Goal: Information Seeking & Learning: Learn about a topic

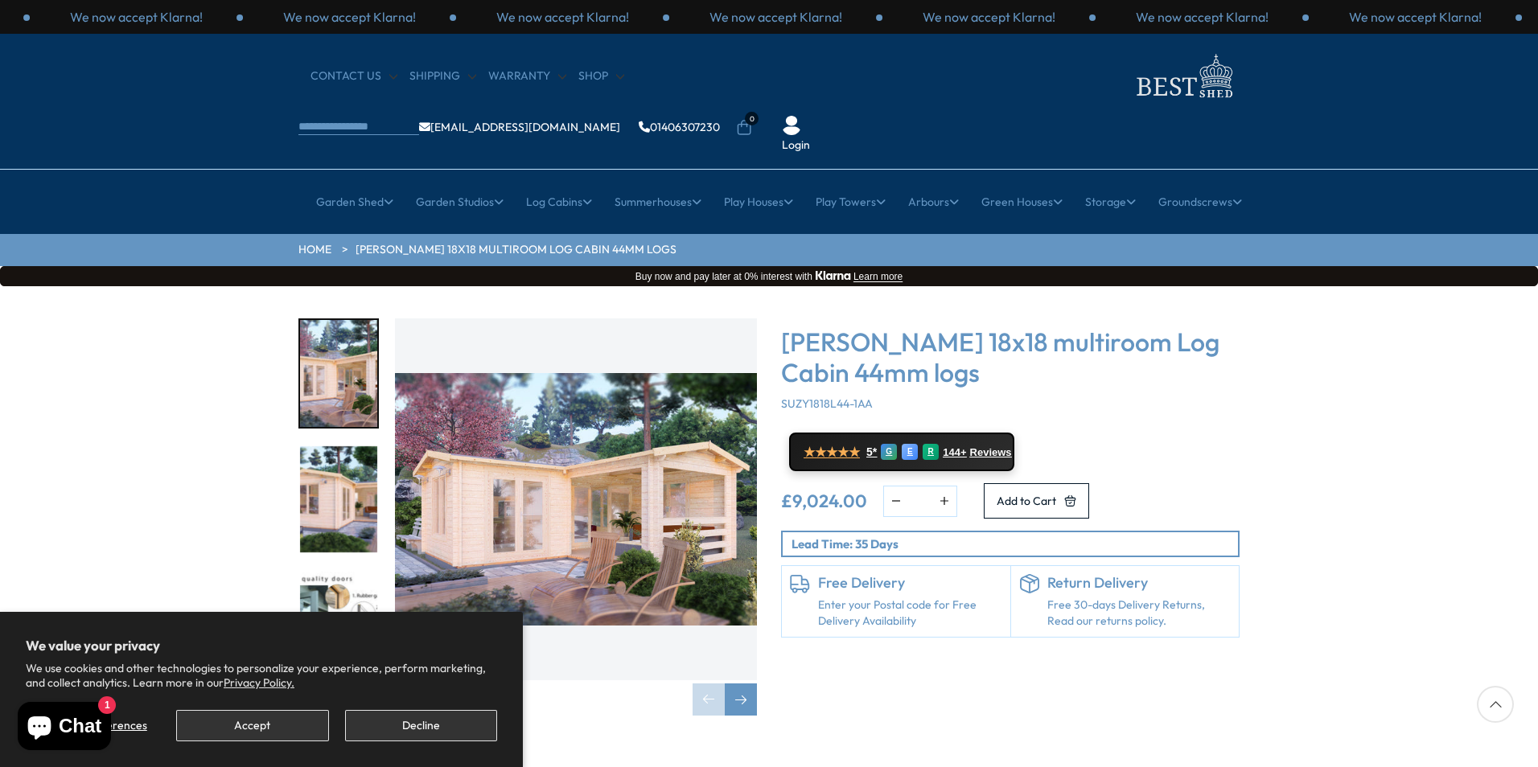
click at [553, 429] on img "1 / 7" at bounding box center [576, 500] width 362 height 362
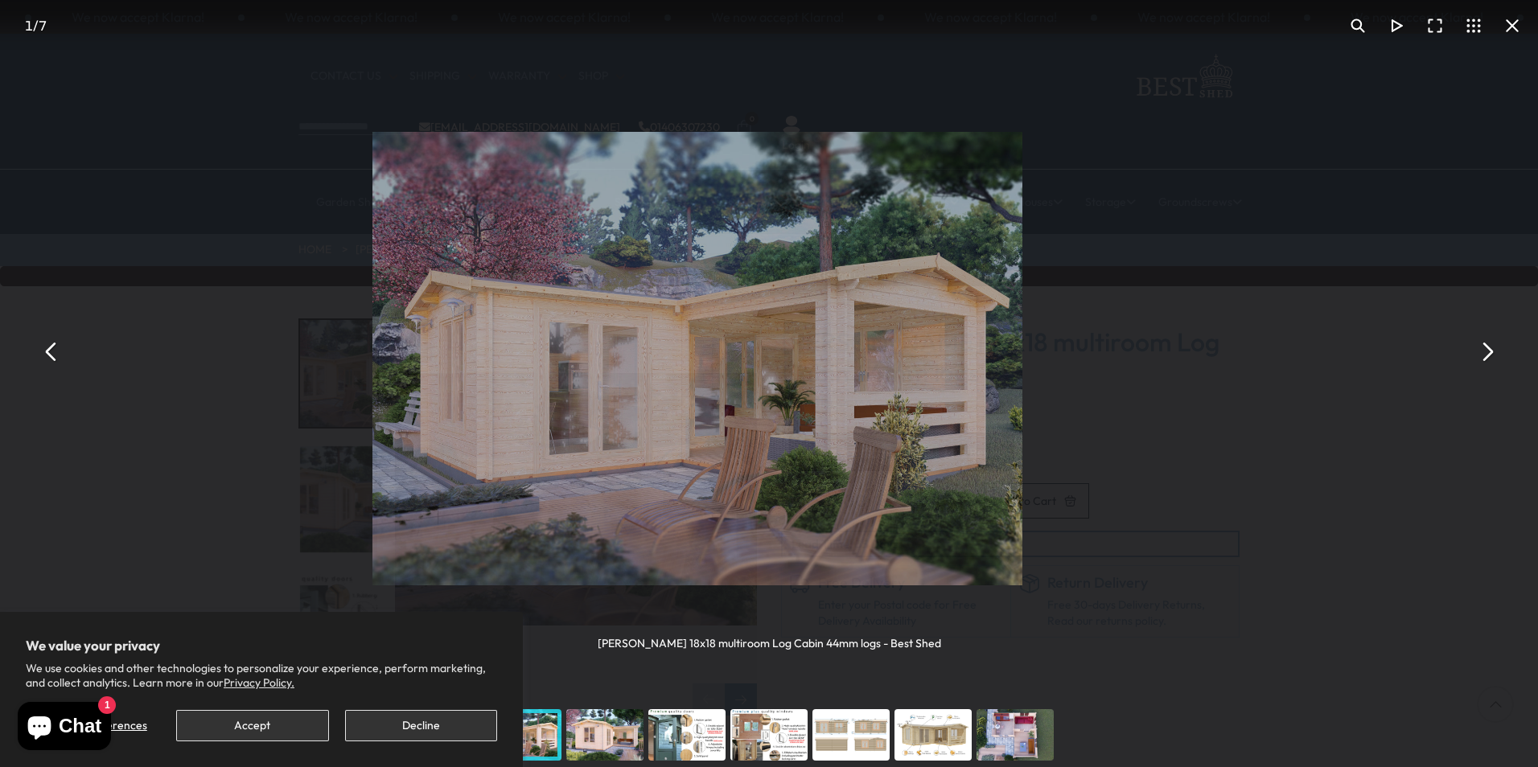
click at [553, 429] on img "You can close this modal content with the ESC key" at bounding box center [697, 359] width 650 height 454
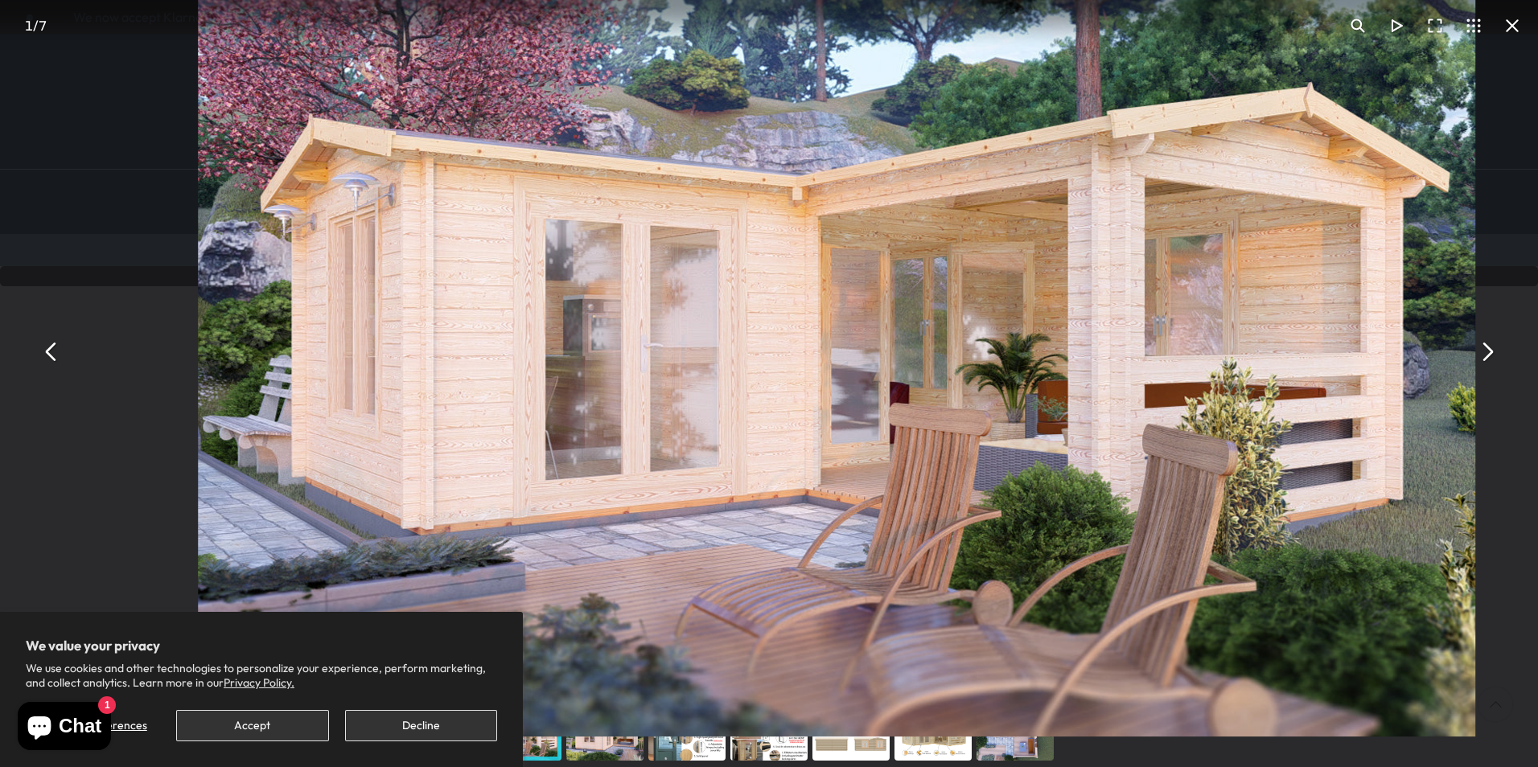
click at [1490, 351] on button "You can close this modal content with the ESC key" at bounding box center [1486, 351] width 39 height 39
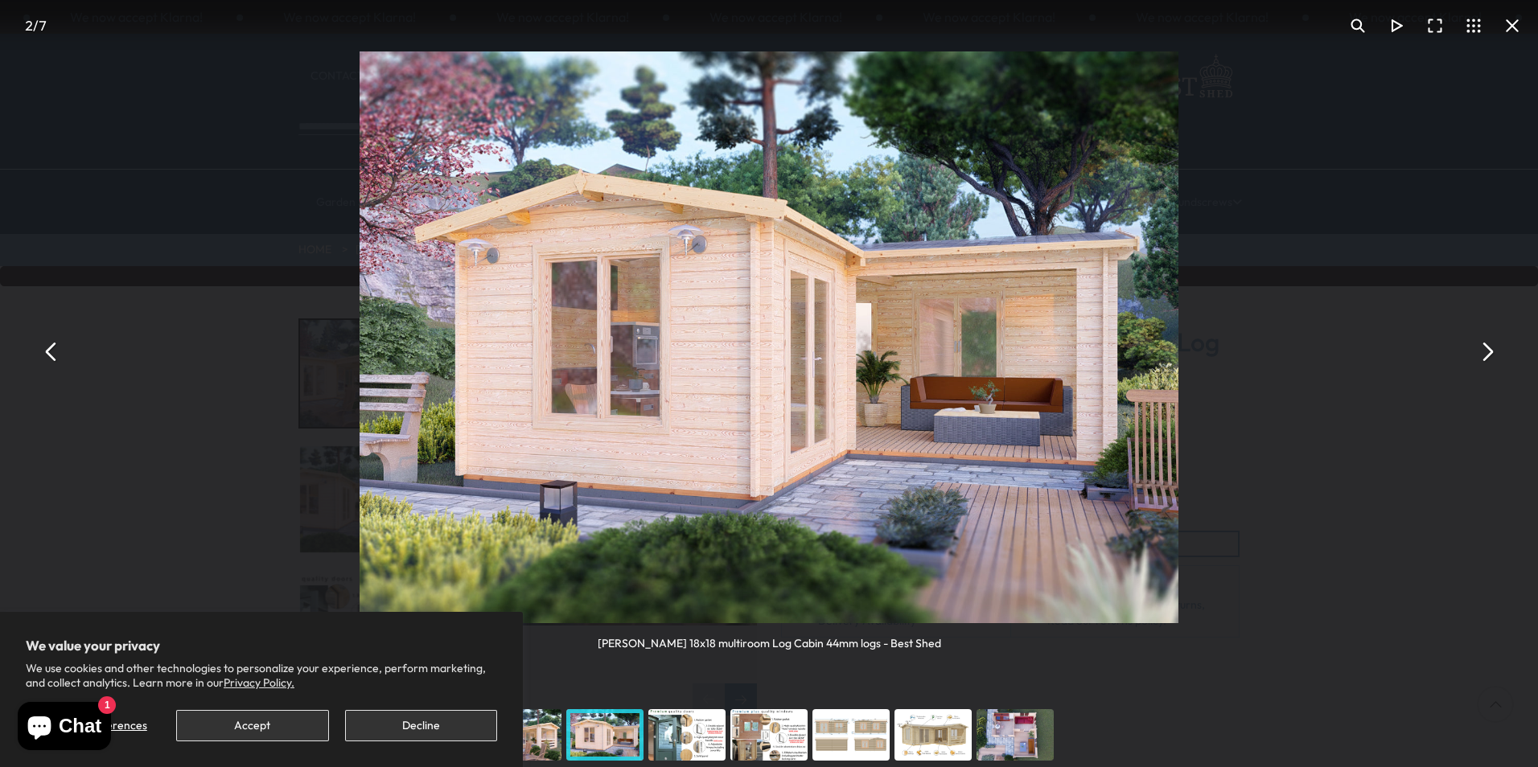
click at [1488, 351] on button "You can close this modal content with the ESC key" at bounding box center [1486, 351] width 39 height 39
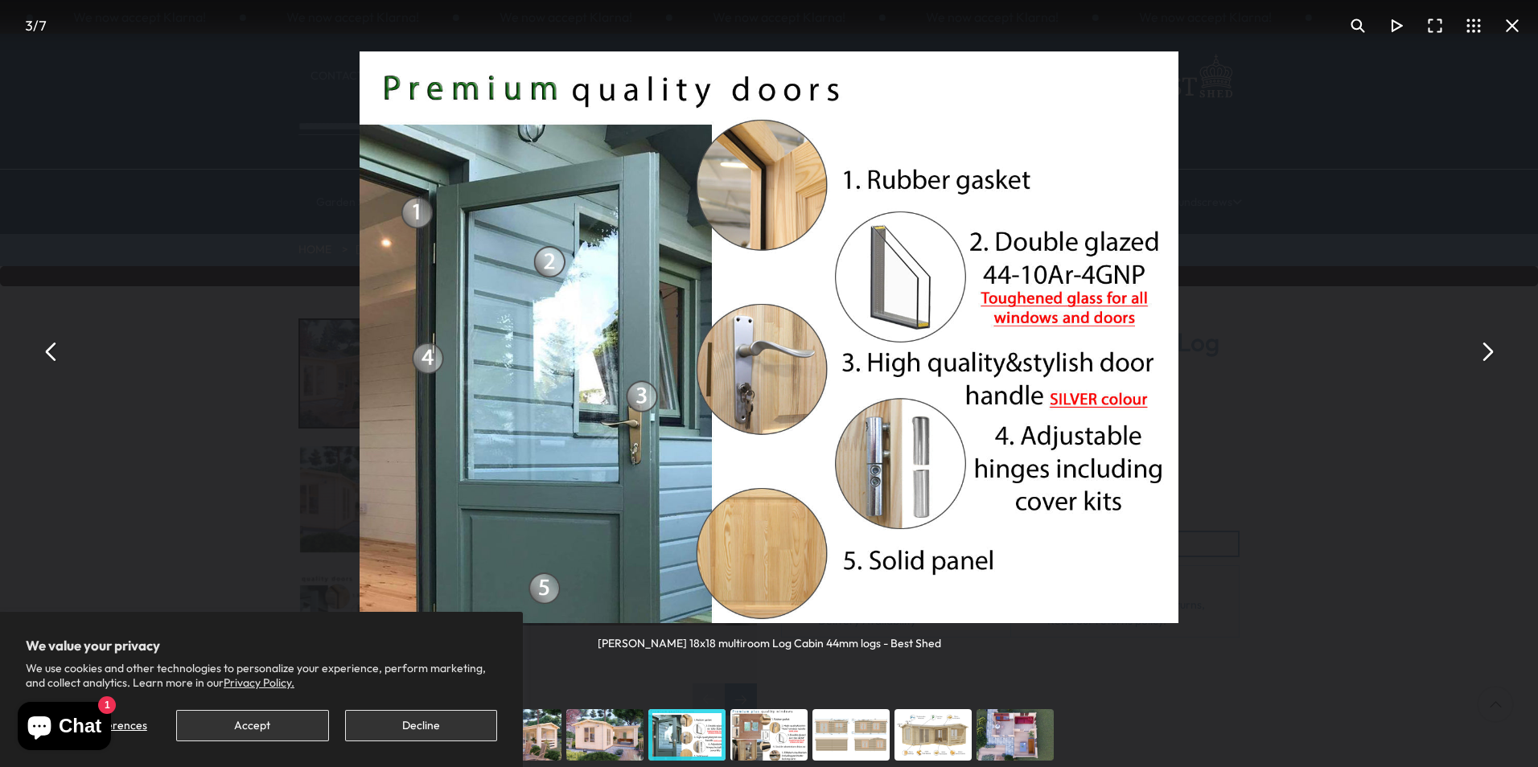
click at [1488, 351] on button "You can close this modal content with the ESC key" at bounding box center [1486, 351] width 39 height 39
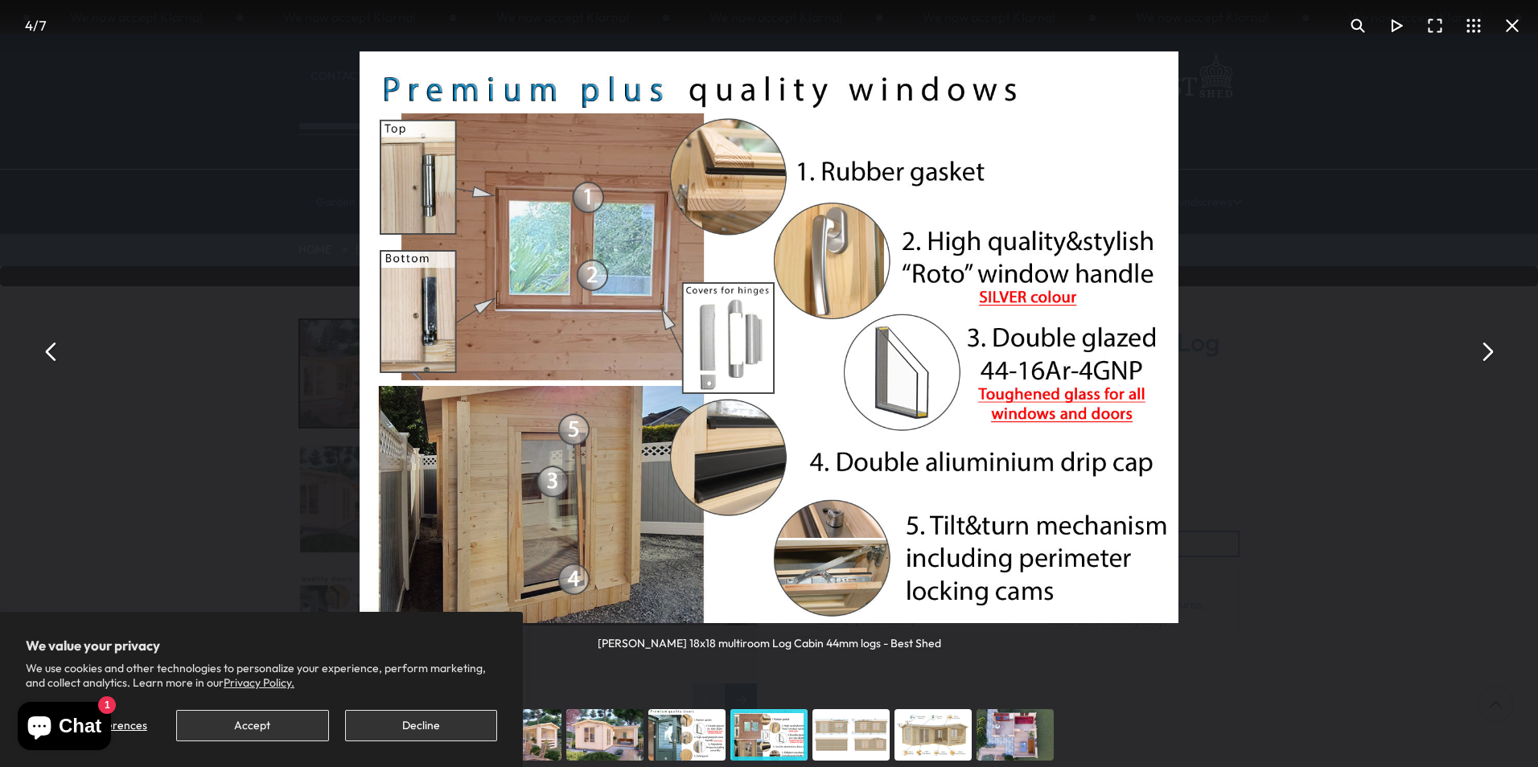
click at [1488, 351] on button "You can close this modal content with the ESC key" at bounding box center [1486, 351] width 39 height 39
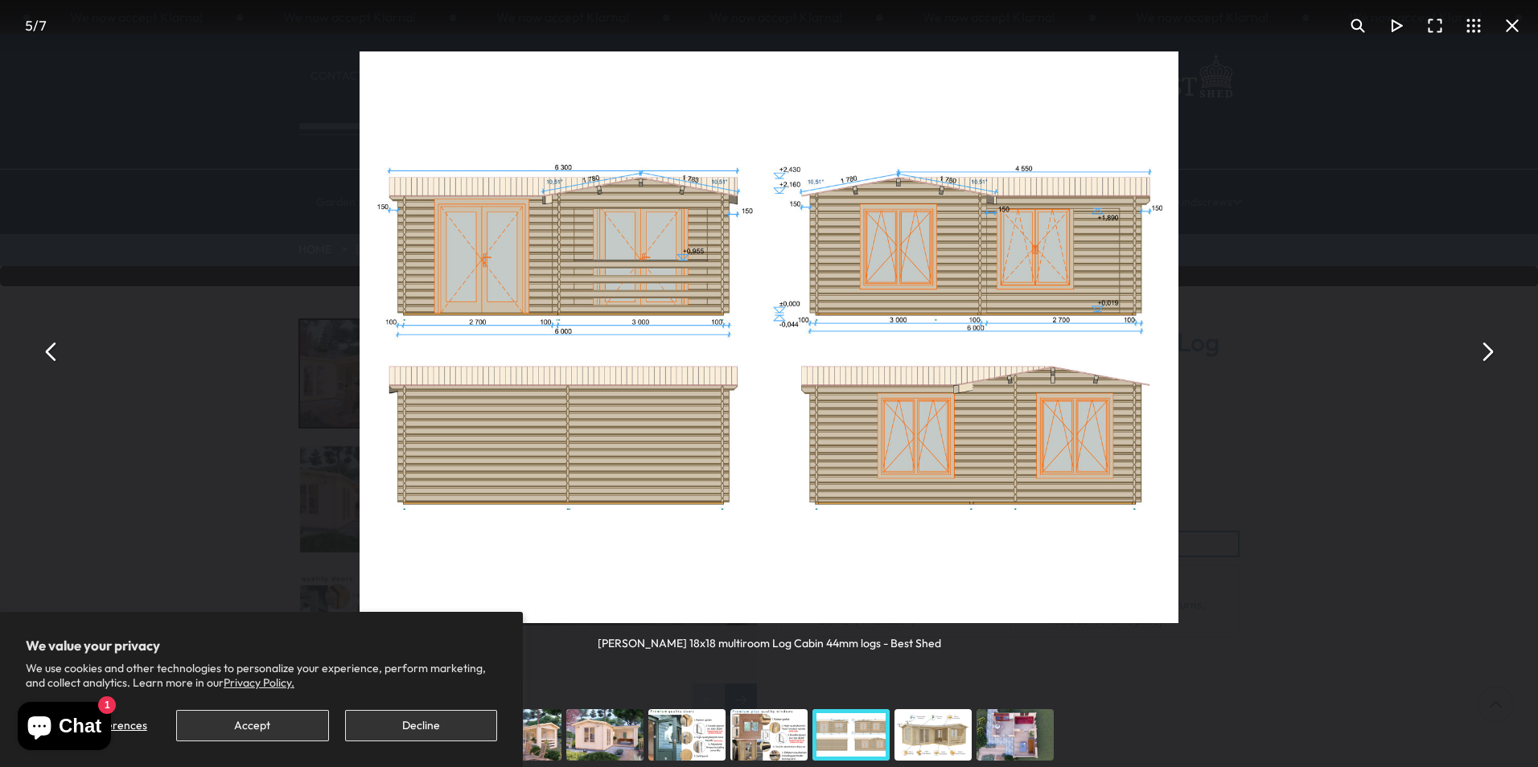
click at [1488, 351] on button "You can close this modal content with the ESC key" at bounding box center [1486, 351] width 39 height 39
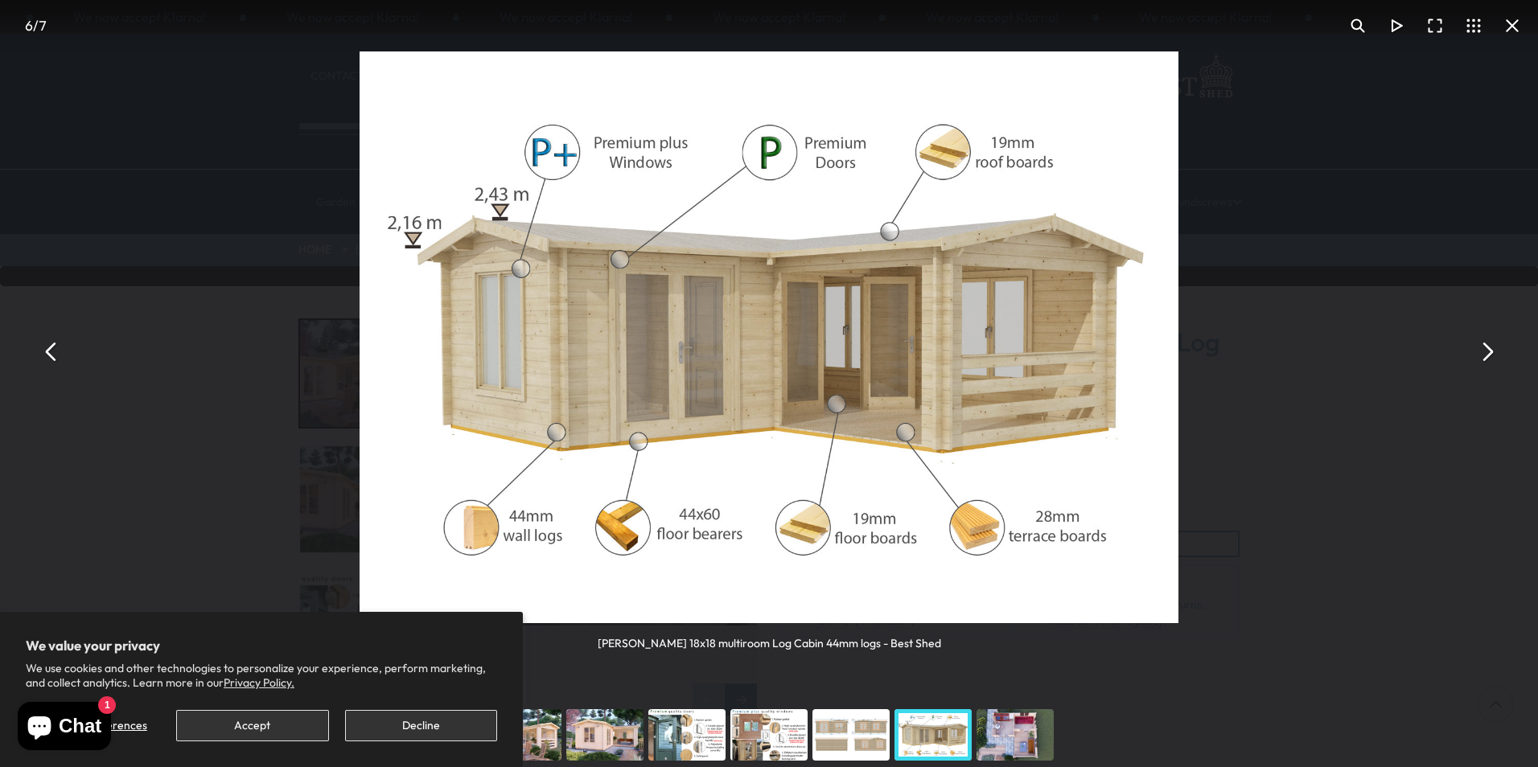
click at [1488, 351] on button "You can close this modal content with the ESC key" at bounding box center [1486, 351] width 39 height 39
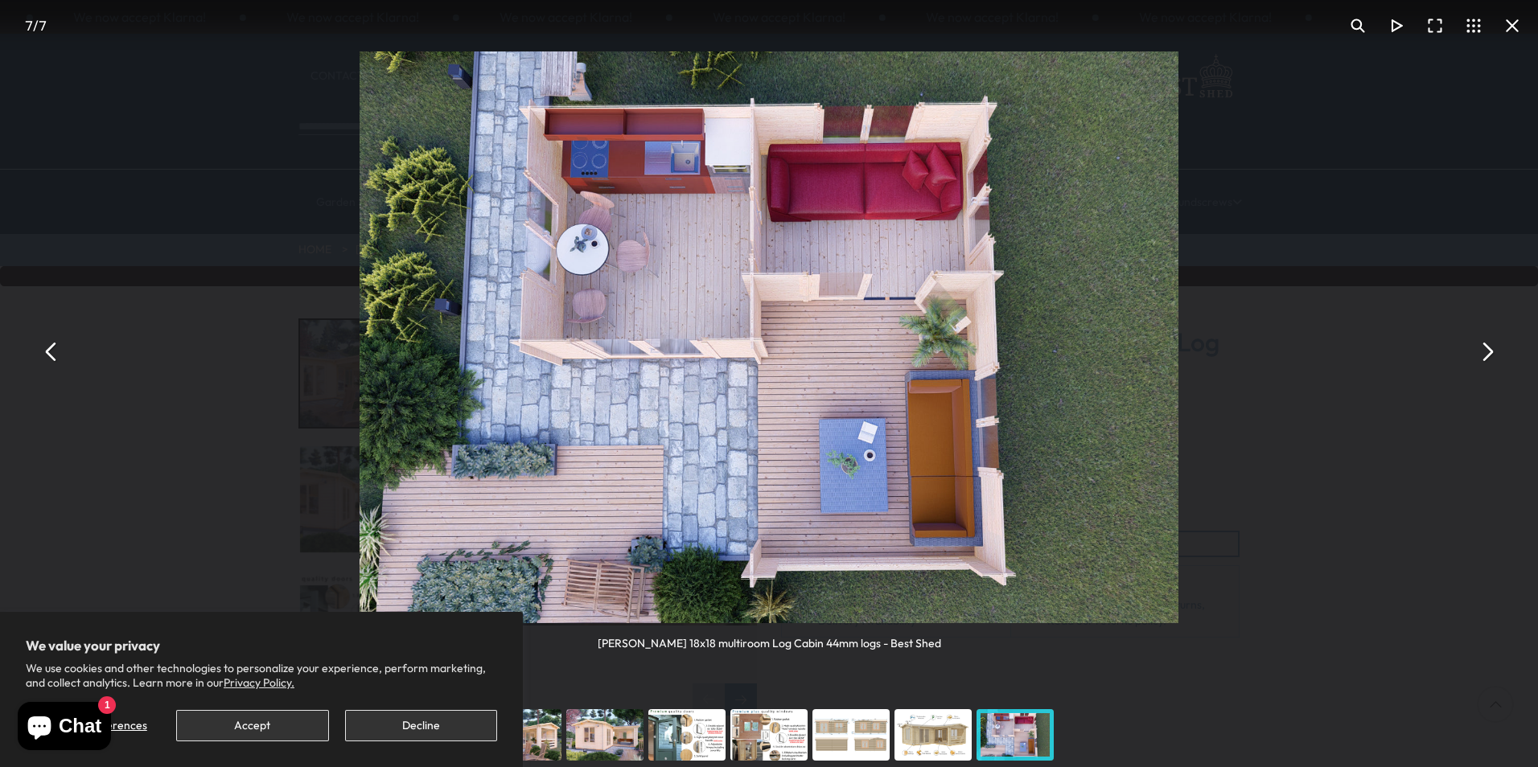
click at [1488, 351] on button "You can close this modal content with the ESC key" at bounding box center [1486, 351] width 39 height 39
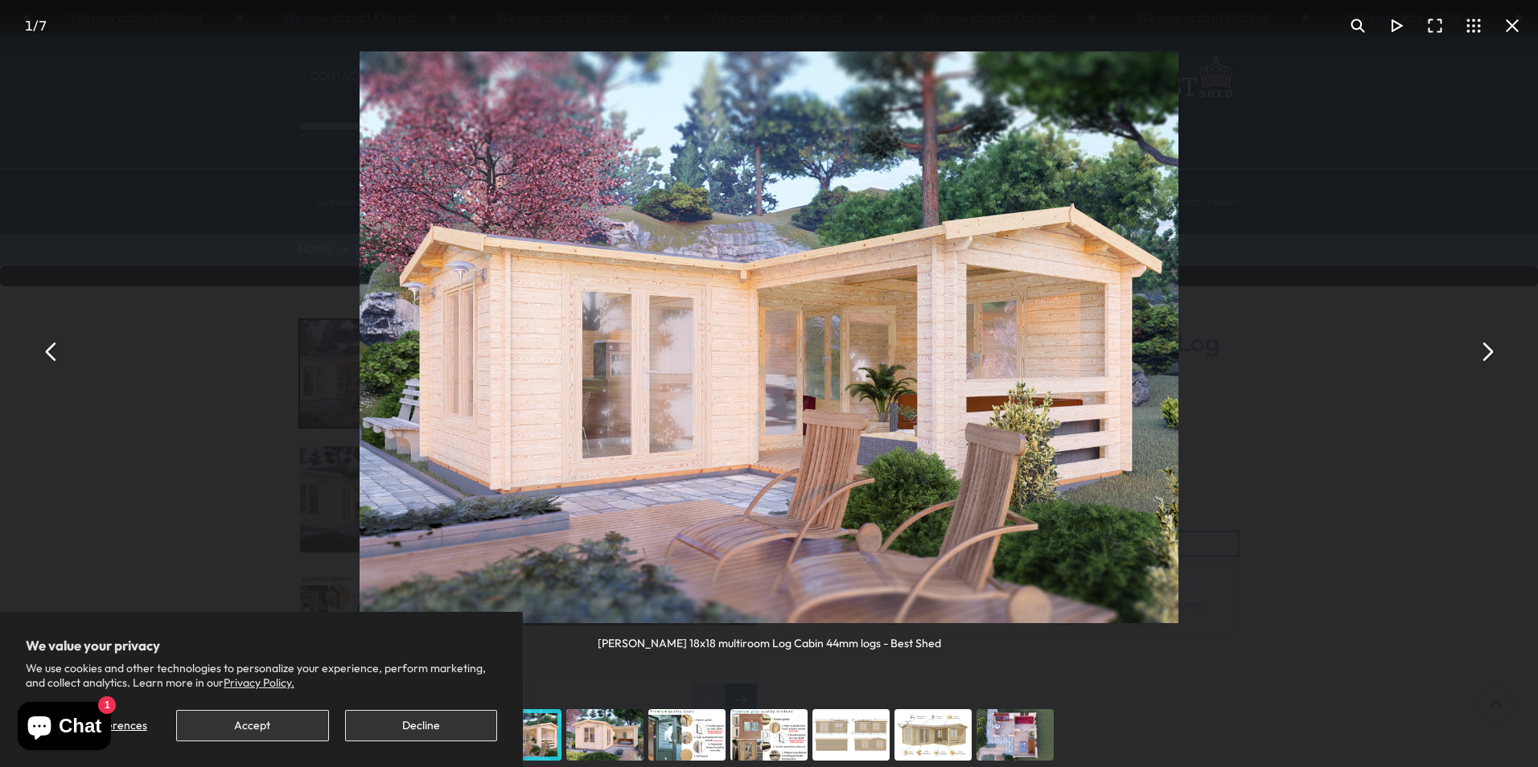
click at [1488, 351] on button "You can close this modal content with the ESC key" at bounding box center [1486, 351] width 39 height 39
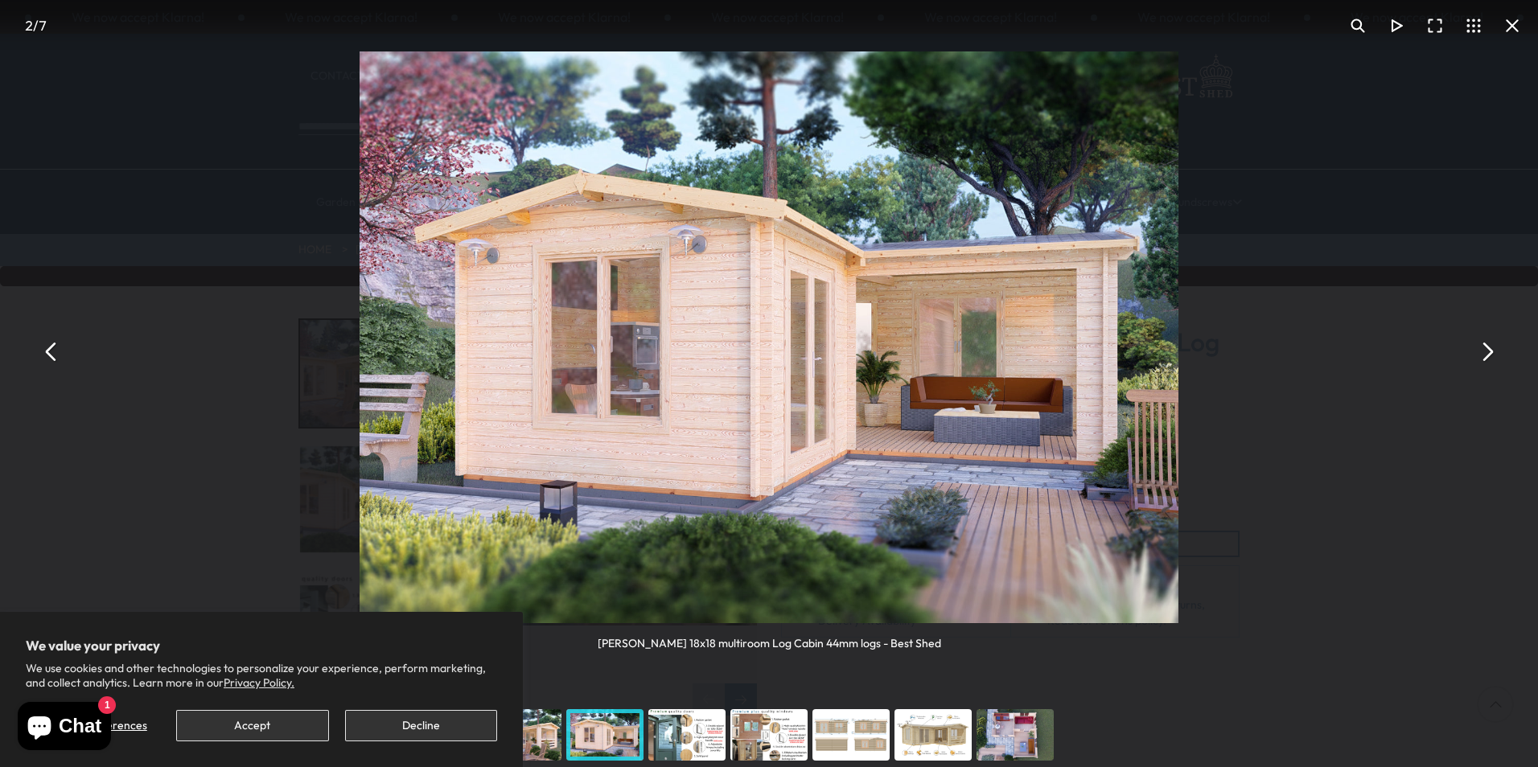
click at [1488, 351] on button "You can close this modal content with the ESC key" at bounding box center [1486, 351] width 39 height 39
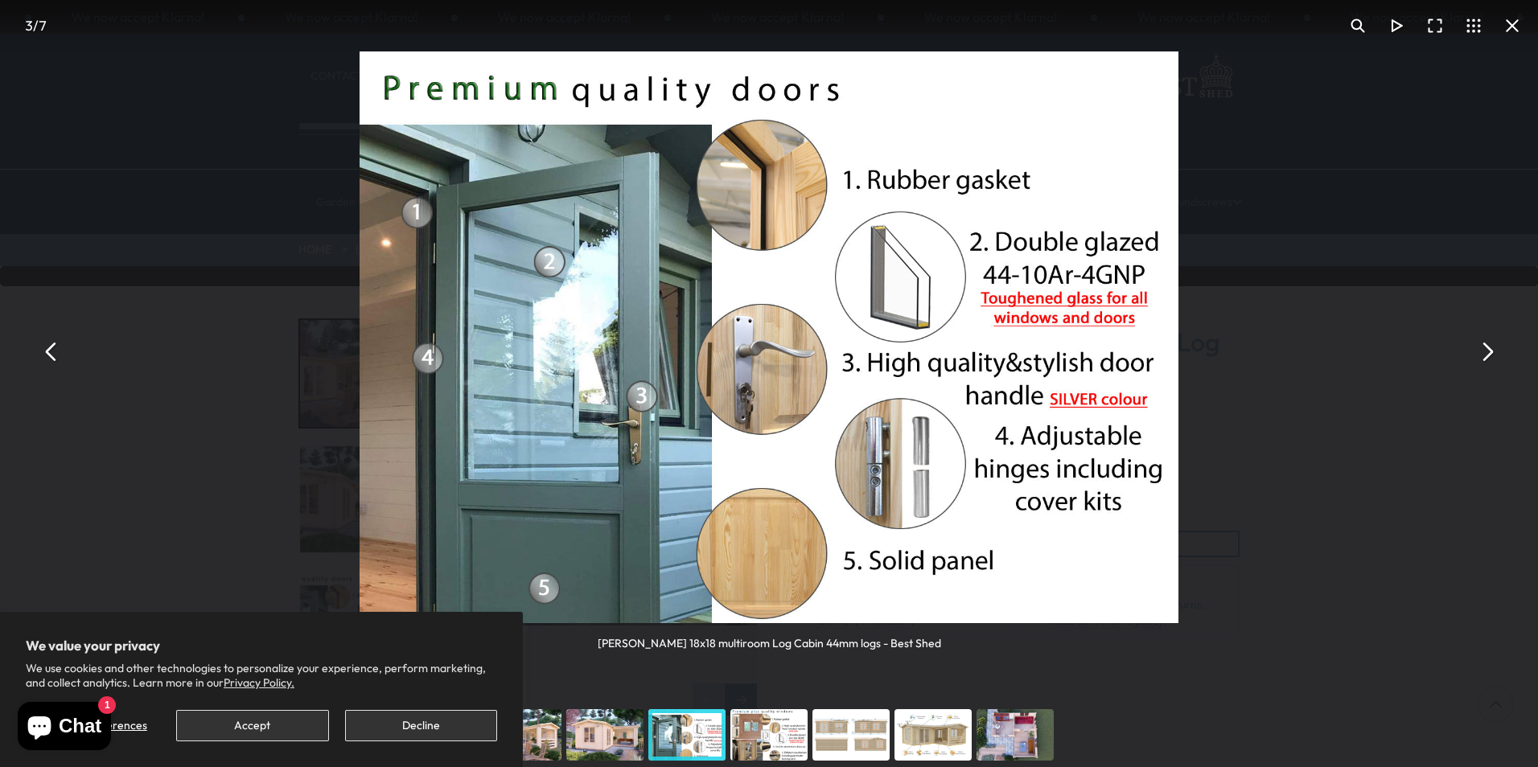
click at [1488, 351] on button "You can close this modal content with the ESC key" at bounding box center [1486, 351] width 39 height 39
